Goal: Transaction & Acquisition: Purchase product/service

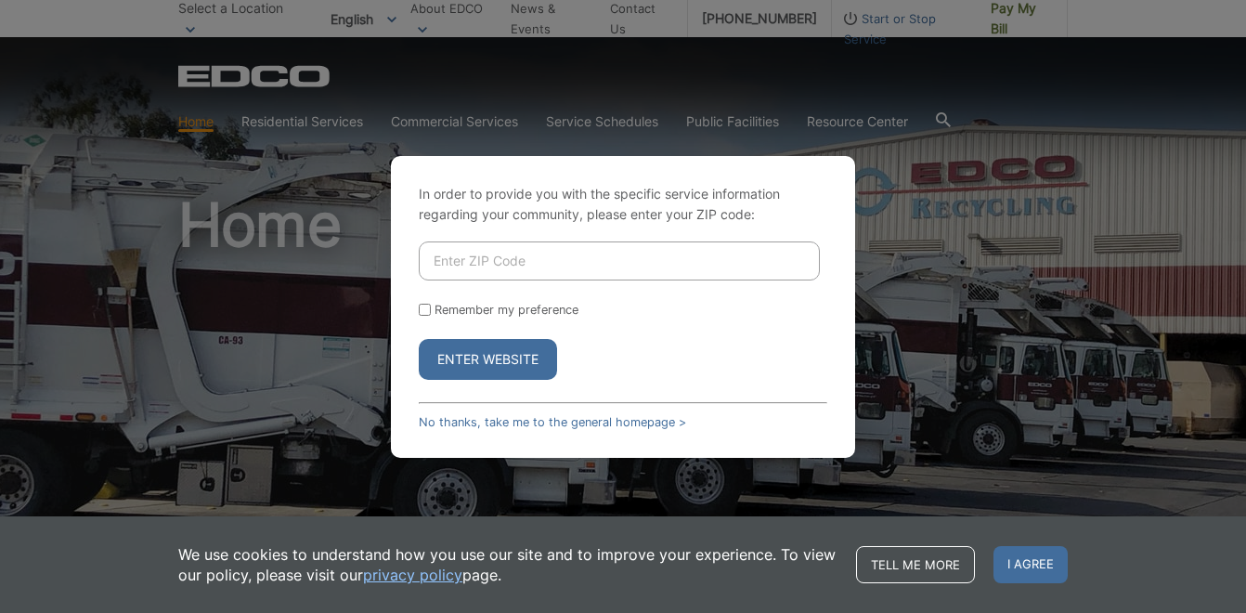
click at [567, 241] on input "Enter ZIP Code" at bounding box center [619, 260] width 401 height 39
type input "92024"
click at [518, 354] on button "Enter Website" at bounding box center [488, 359] width 138 height 41
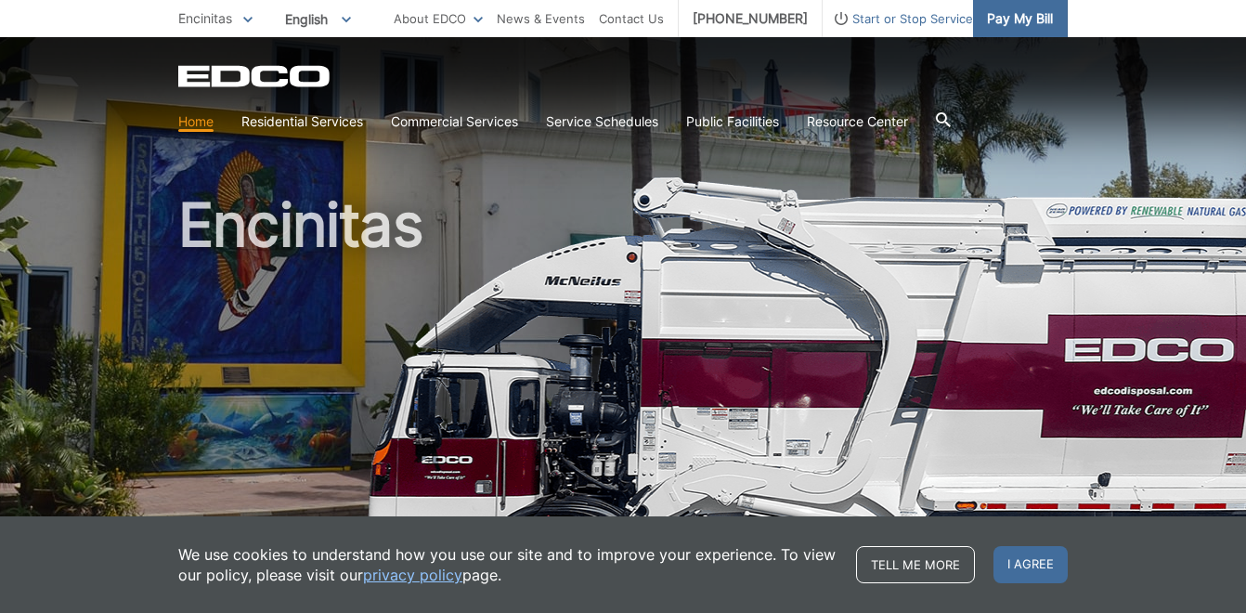
click at [1034, 17] on span "Pay My Bill" at bounding box center [1020, 18] width 66 height 20
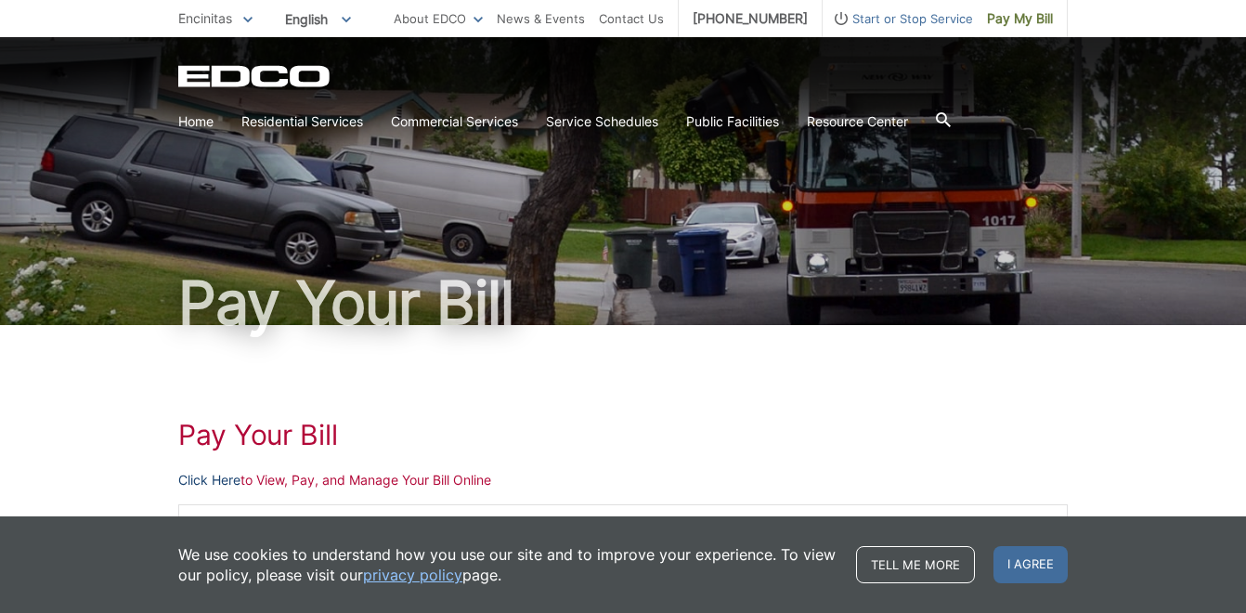
click at [213, 477] on link "Click Here" at bounding box center [209, 480] width 62 height 20
click at [208, 477] on link "Click Here" at bounding box center [209, 480] width 62 height 20
